Goal: Use online tool/utility: Utilize a website feature to perform a specific function

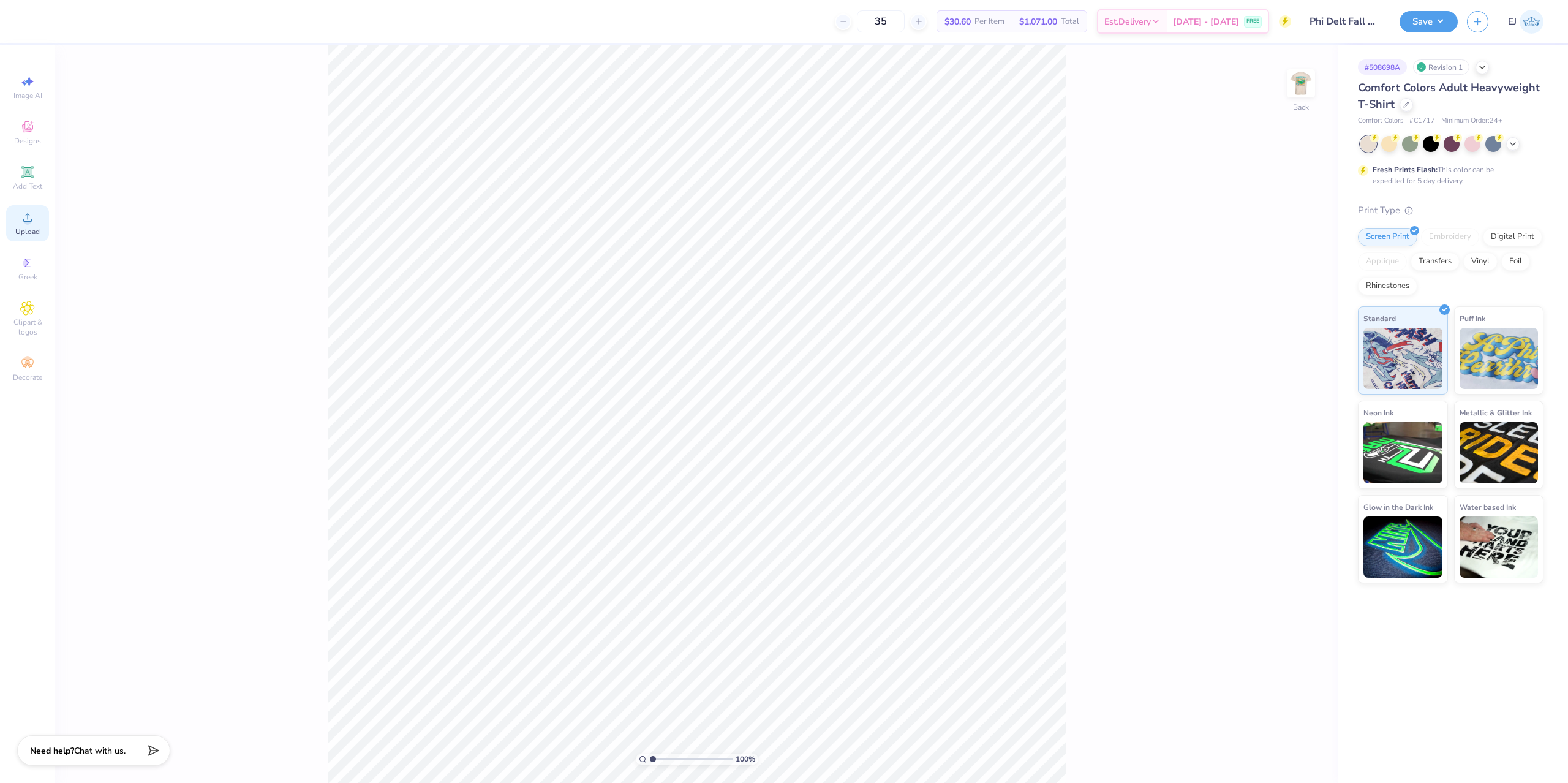
click at [30, 218] on icon at bounding box center [28, 218] width 15 height 15
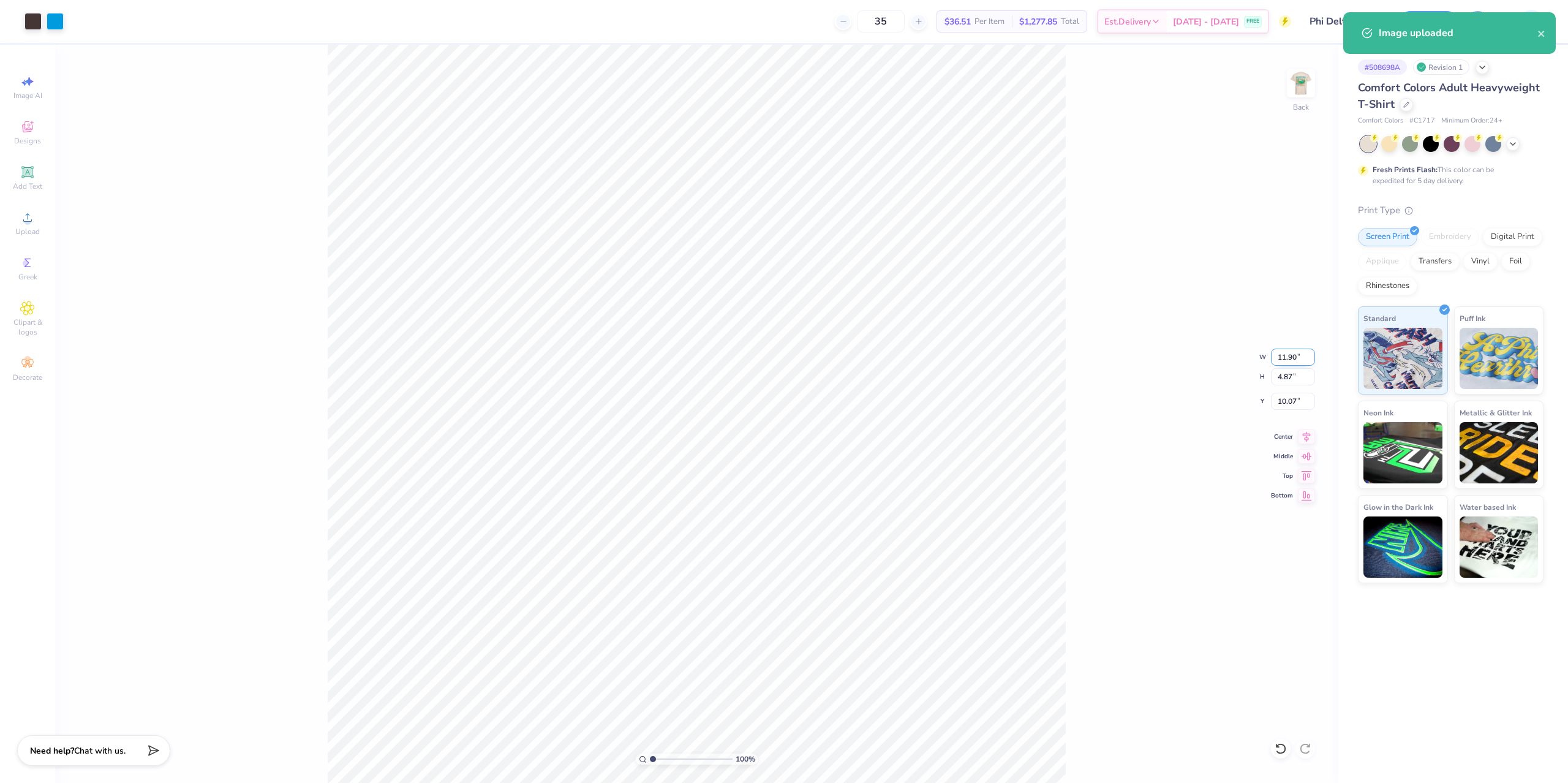
click at [1294, 362] on input "11.90" at bounding box center [1292, 357] width 44 height 17
type input "4.00"
type input "1.64"
type input "8.05"
click at [1268, 358] on div "100 % Back W 4.00 4.00 " H 1.64 1.64 " Y 8.05 8.05 " Center Middle Top Bottom" at bounding box center [697, 414] width 1283 height 738
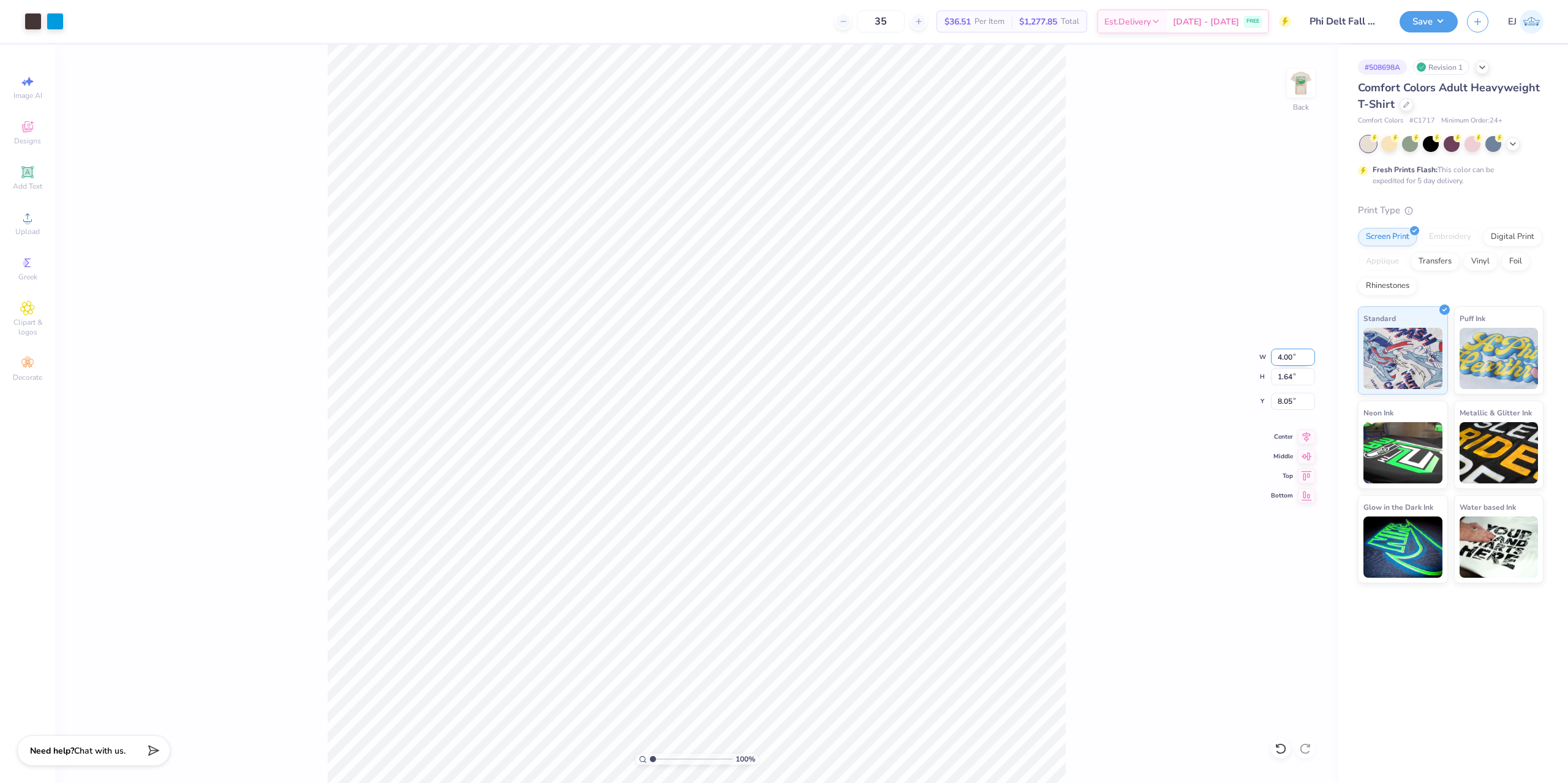
click at [1282, 362] on input "4.00" at bounding box center [1292, 357] width 44 height 17
type input "3.00"
type input "1.23"
type input "8.25"
type input "3.50"
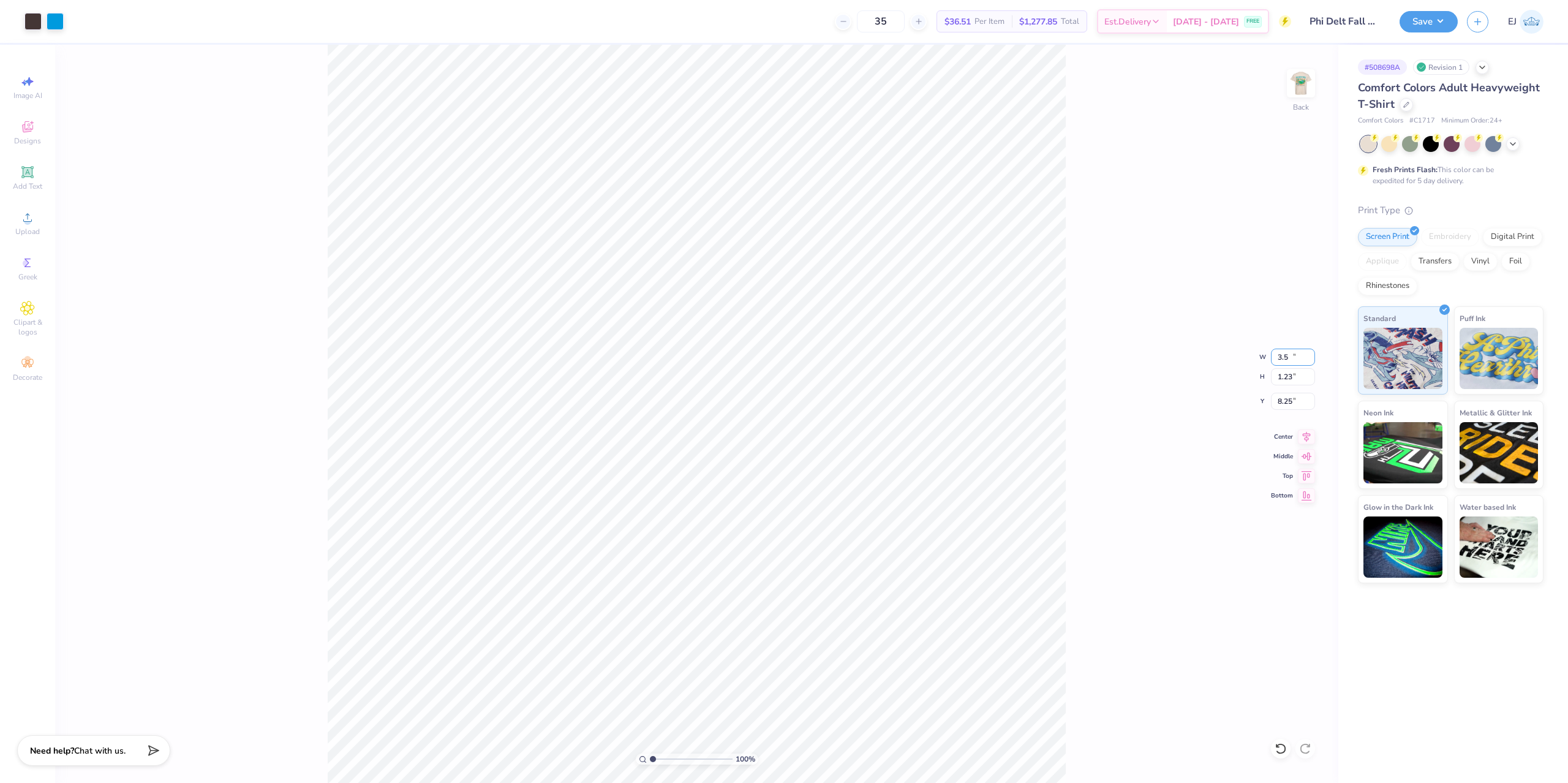
type input "1.43"
type input "3.00"
drag, startPoint x: 1296, startPoint y: 90, endPoint x: 1231, endPoint y: 103, distance: 66.3
click at [1296, 89] on img at bounding box center [1300, 83] width 25 height 25
click at [30, 233] on span "Upload" at bounding box center [28, 231] width 25 height 10
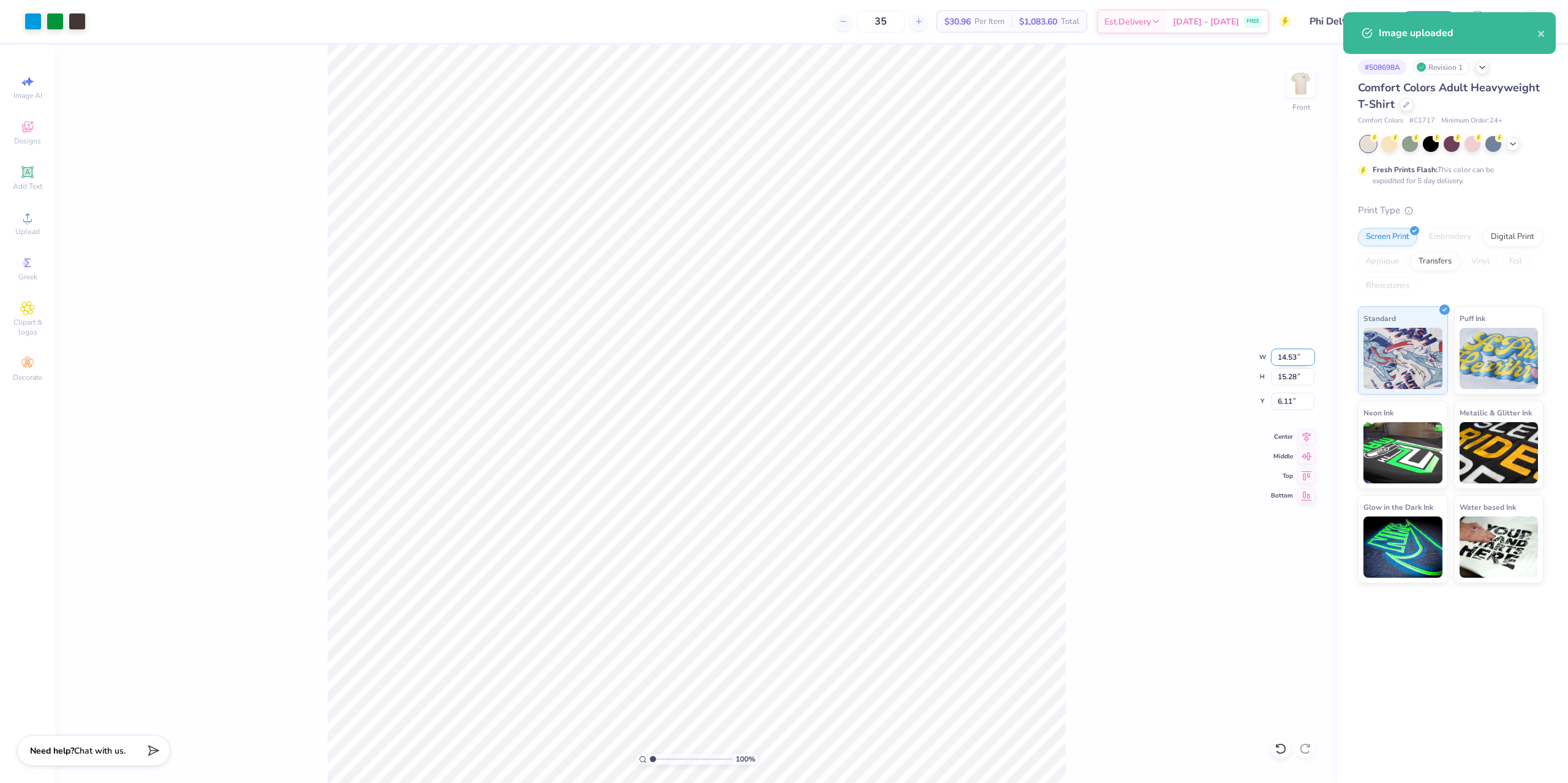
click at [1289, 353] on input "14.53" at bounding box center [1292, 357] width 44 height 17
type input "12.50"
type input "13.15"
type input "3.00"
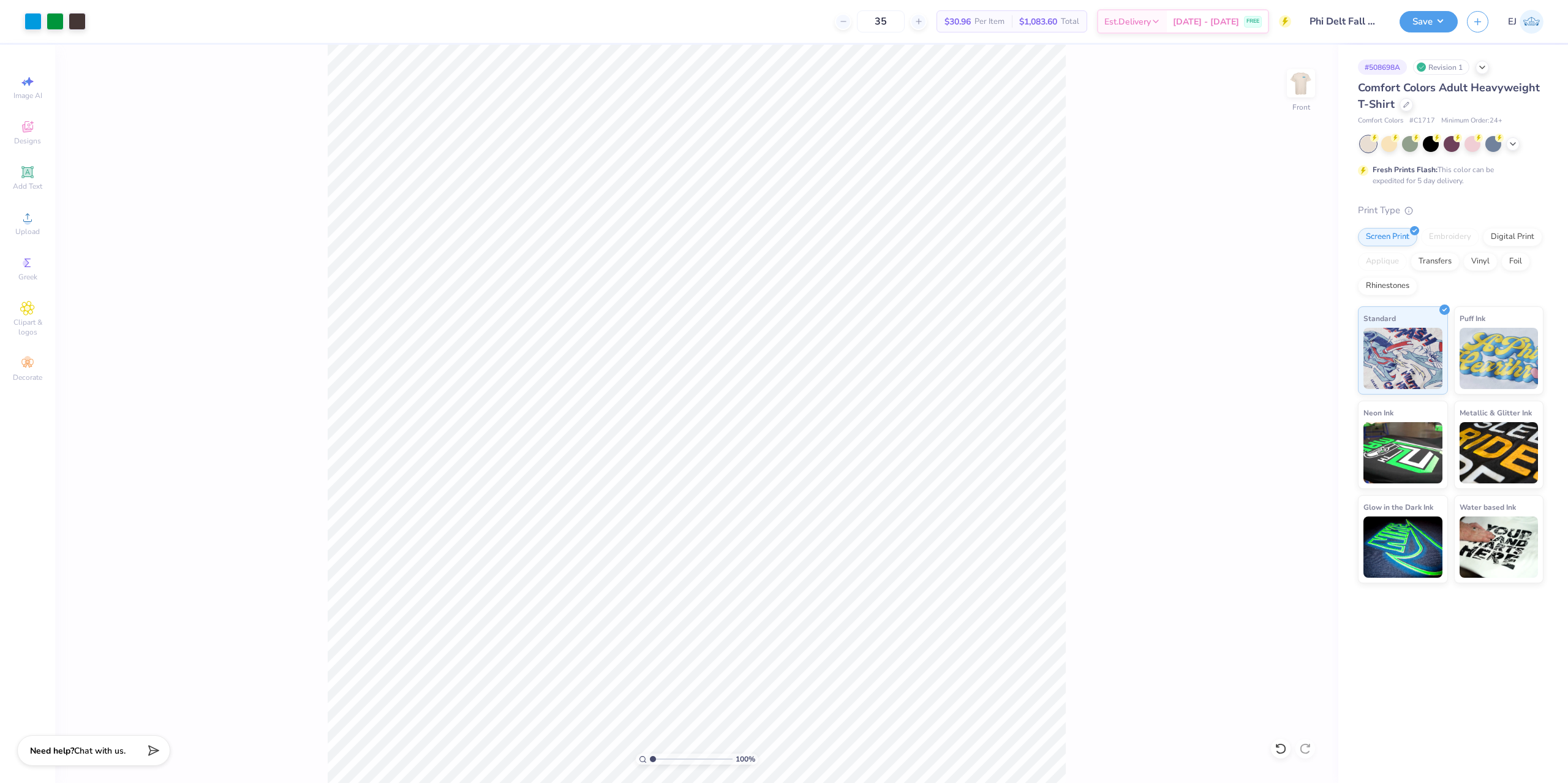
click at [732, 31] on div "Art colors 35 $30.96 Per Item $1,083.60 Total Est. Delivery [DATE] - [DATE] FRE…" at bounding box center [784, 392] width 1568 height 783
drag, startPoint x: 1386, startPoint y: 12, endPoint x: 1421, endPoint y: 30, distance: 39.4
click at [1388, 13] on input "Phi Delt Fall Rush Tshirt" at bounding box center [1330, 21] width 120 height 25
click at [1421, 30] on button "Save" at bounding box center [1429, 19] width 58 height 22
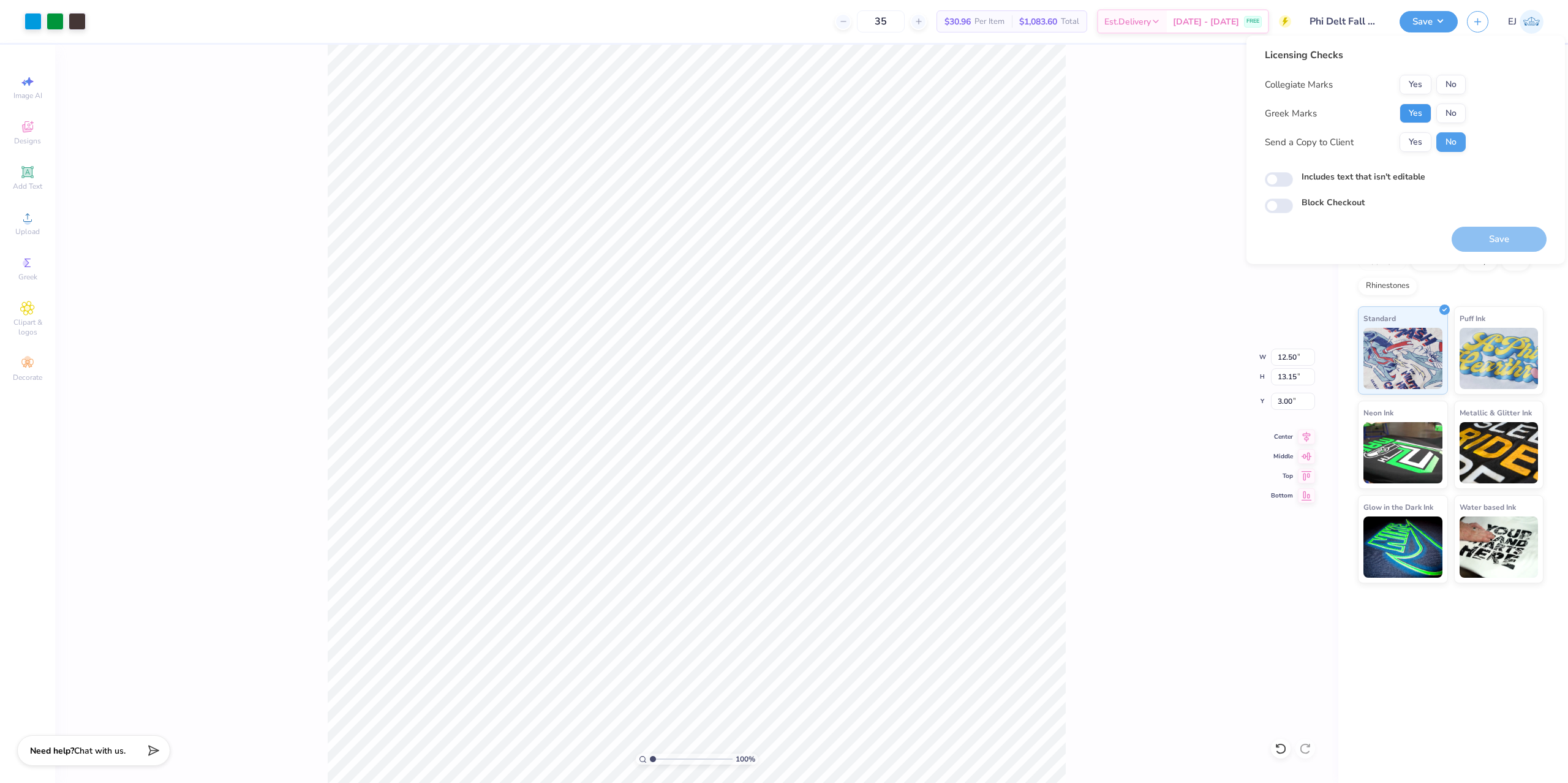
click at [1420, 116] on button "Yes" at bounding box center [1415, 113] width 32 height 19
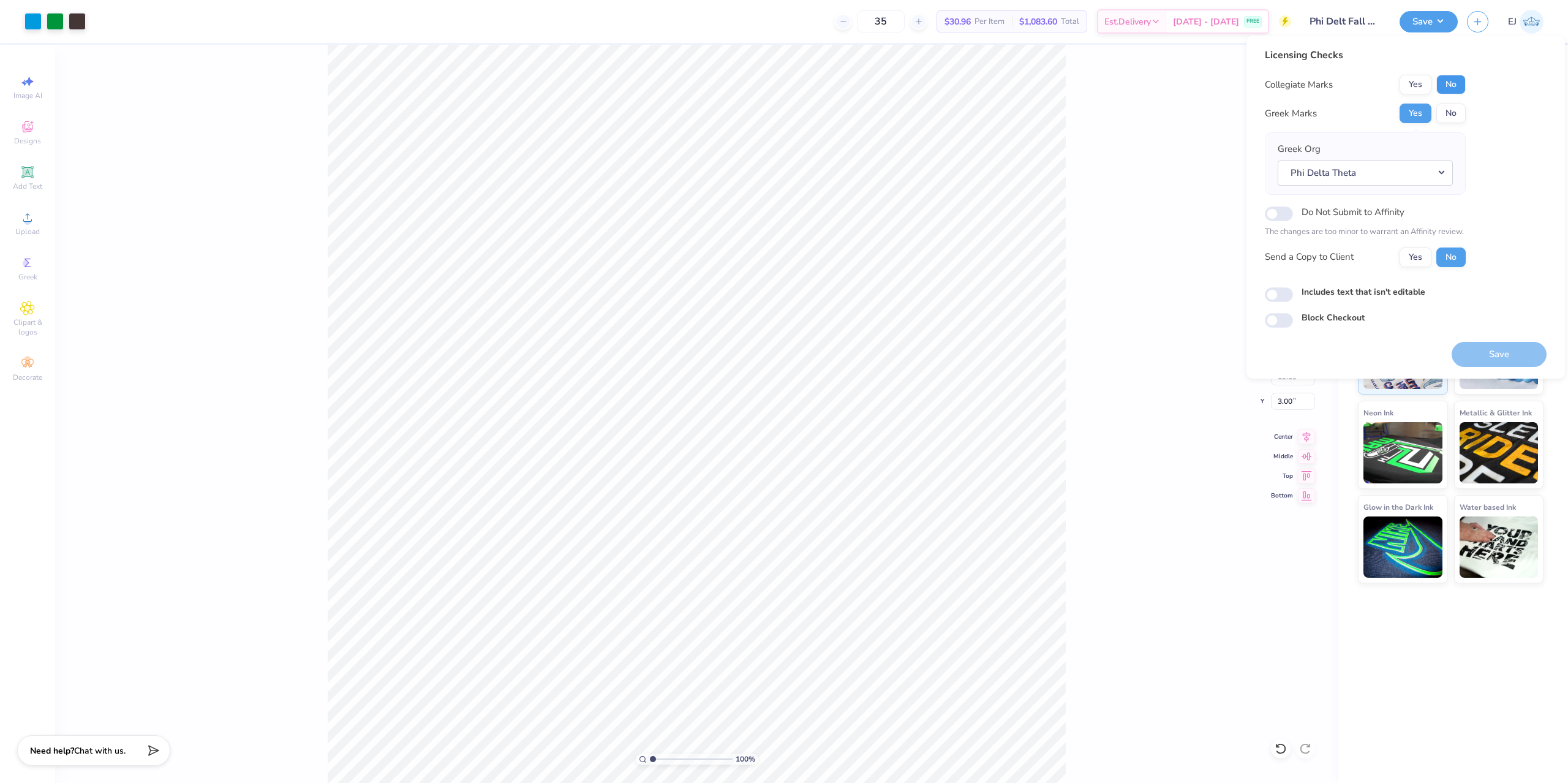
click at [1457, 84] on button "No" at bounding box center [1450, 84] width 29 height 19
click at [1483, 350] on button "Save" at bounding box center [1499, 355] width 95 height 25
